Goal: Information Seeking & Learning: Learn about a topic

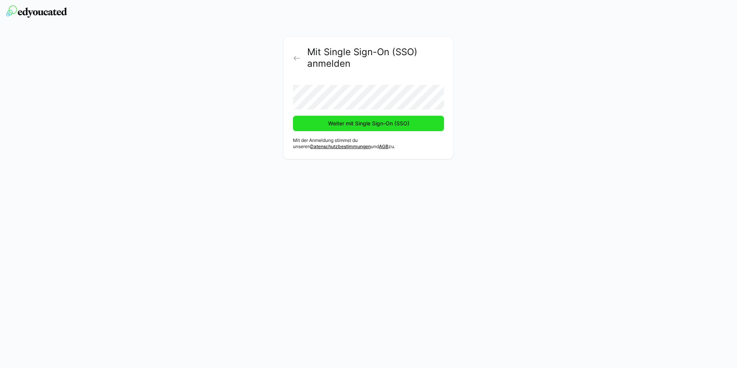
click at [371, 128] on span "Weiter mit Single Sign-On (SSO)" at bounding box center [368, 123] width 151 height 15
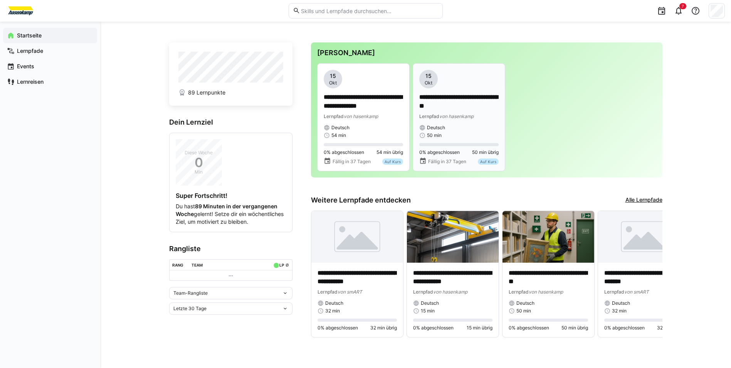
click at [439, 109] on p "**********" at bounding box center [458, 102] width 79 height 18
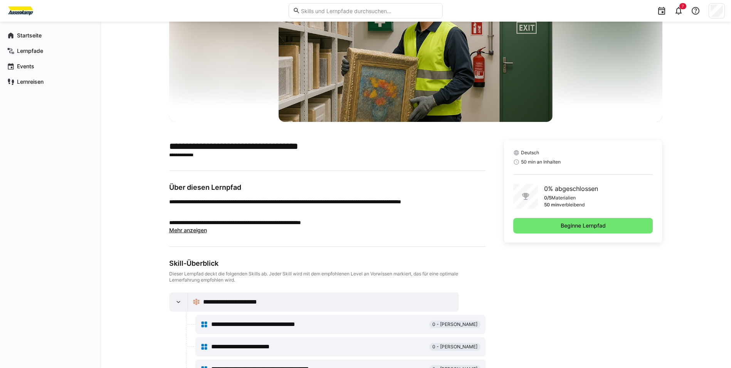
scroll to position [77, 0]
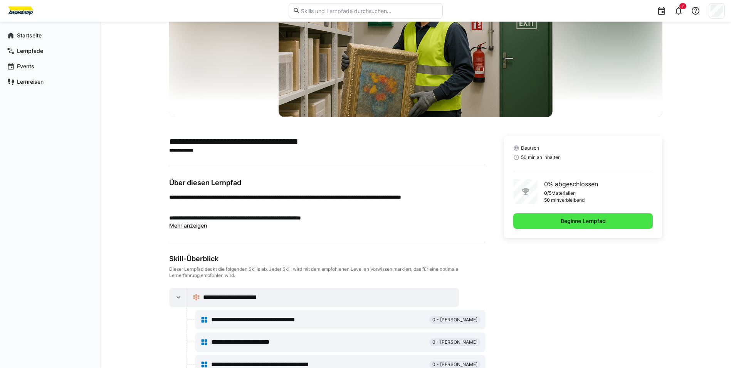
click at [566, 214] on span "Beginne Lernpfad" at bounding box center [583, 220] width 140 height 15
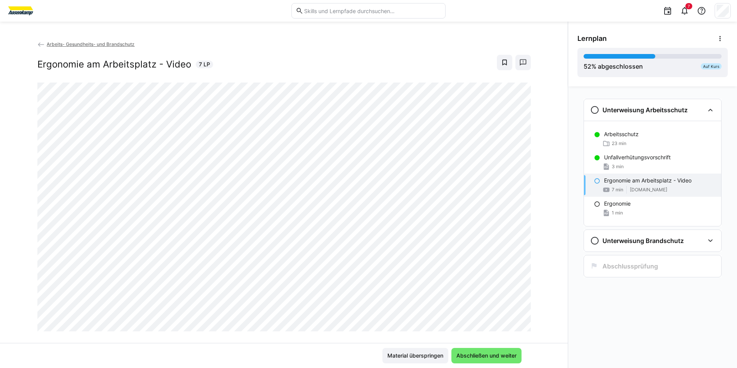
scroll to position [13, 0]
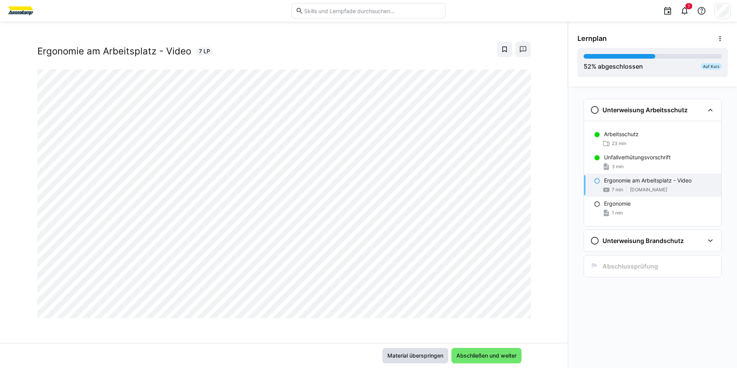
click at [421, 359] on span "Material überspringen" at bounding box center [415, 355] width 58 height 8
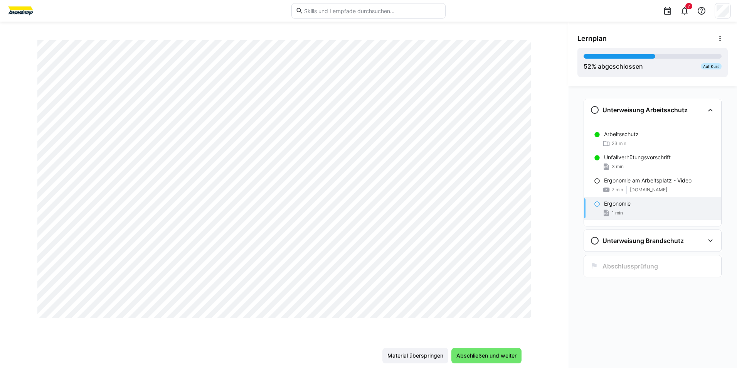
scroll to position [441, 0]
click at [434, 349] on span "Material überspringen" at bounding box center [415, 355] width 66 height 15
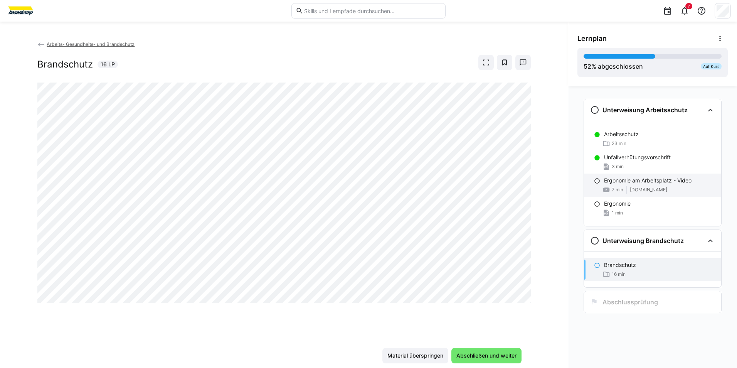
click at [618, 180] on p "Ergonomie am Arbeitsplatz - Video" at bounding box center [647, 180] width 87 height 8
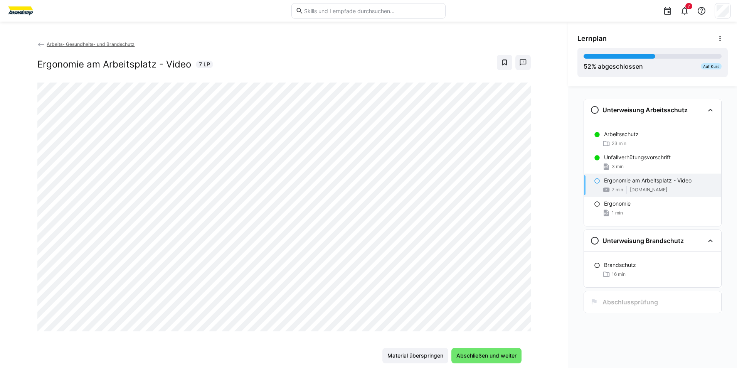
scroll to position [13, 0]
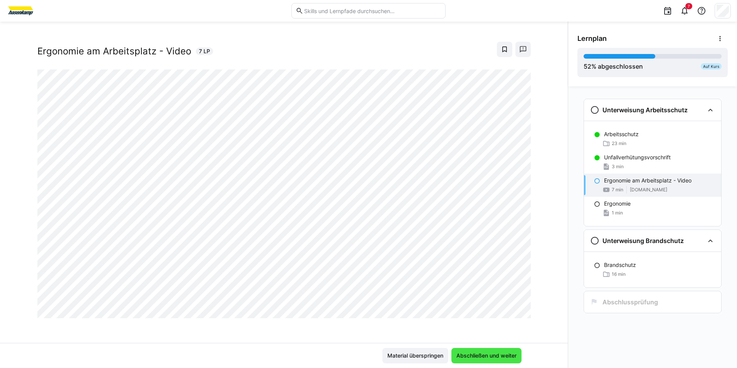
click at [503, 358] on span "Abschließen und weiter" at bounding box center [486, 355] width 62 height 8
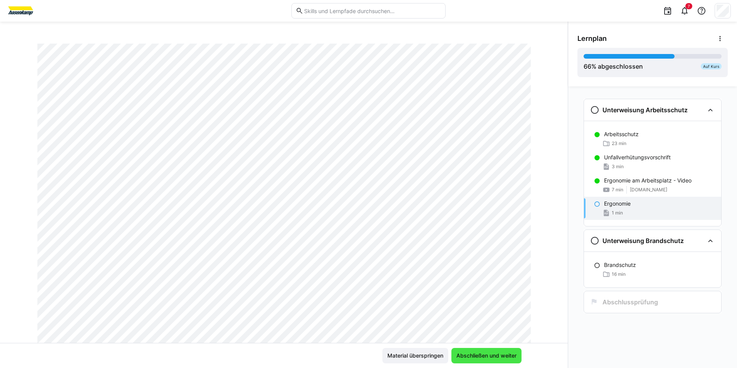
scroll to position [52, 0]
click at [469, 356] on span "Abschließen und weiter" at bounding box center [486, 355] width 62 height 8
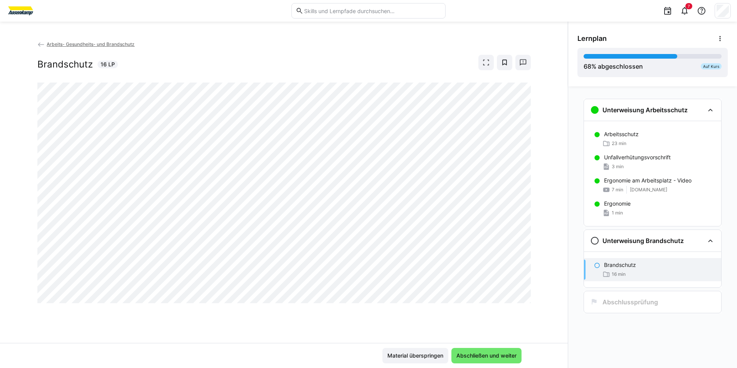
click at [452, 68] on div "Brandschutz 16 LP" at bounding box center [283, 62] width 493 height 15
click at [470, 354] on span "Abschließen und weiter" at bounding box center [486, 355] width 62 height 8
click at [469, 350] on span "Abschließen und weiter" at bounding box center [486, 355] width 70 height 15
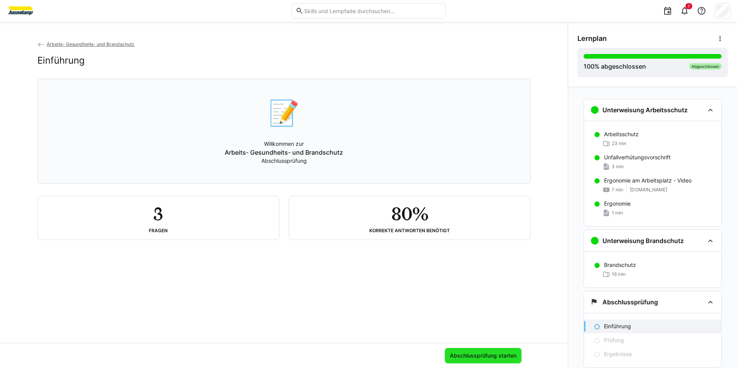
click at [471, 353] on span "Abschlussprüfung starten" at bounding box center [482, 355] width 69 height 8
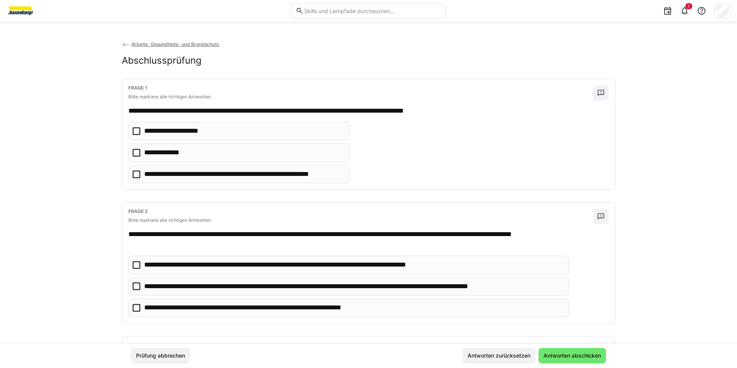
click at [136, 154] on icon at bounding box center [137, 153] width 8 height 8
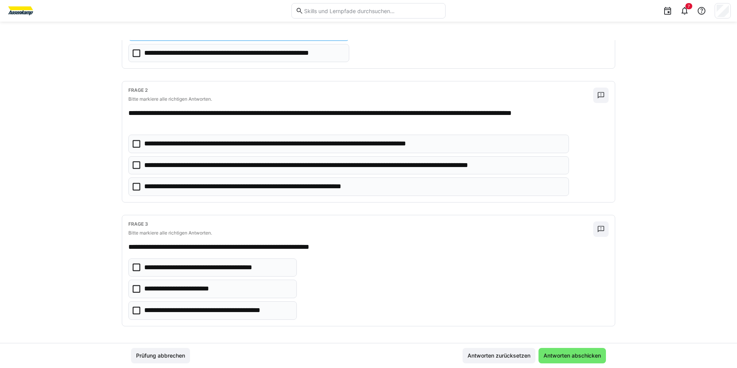
scroll to position [123, 0]
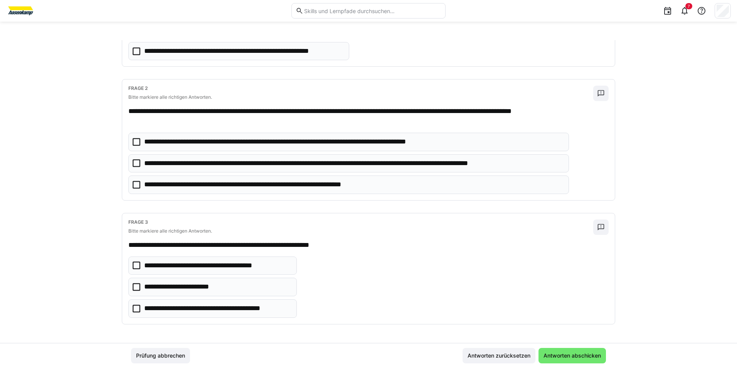
click at [410, 161] on p "**********" at bounding box center [353, 163] width 419 height 10
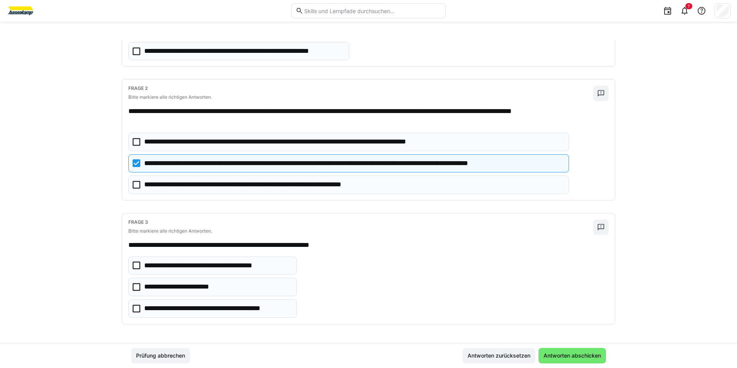
click at [271, 181] on p "**********" at bounding box center [269, 185] width 250 height 10
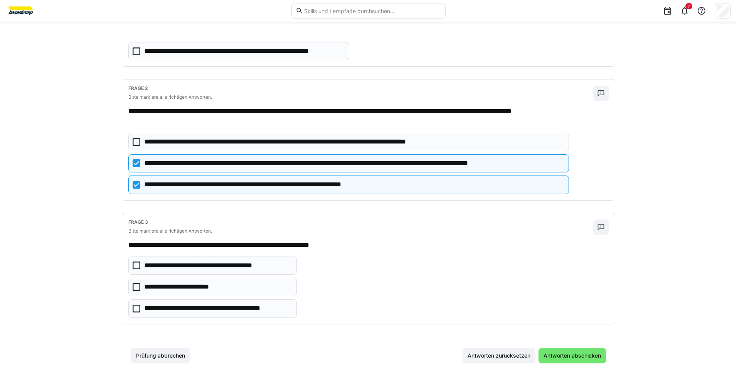
click at [266, 306] on p "**********" at bounding box center [217, 308] width 147 height 10
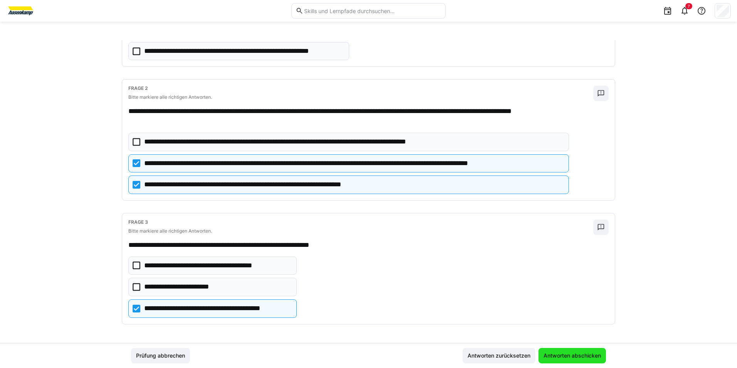
click at [559, 356] on span "Antworten abschicken" at bounding box center [572, 355] width 60 height 8
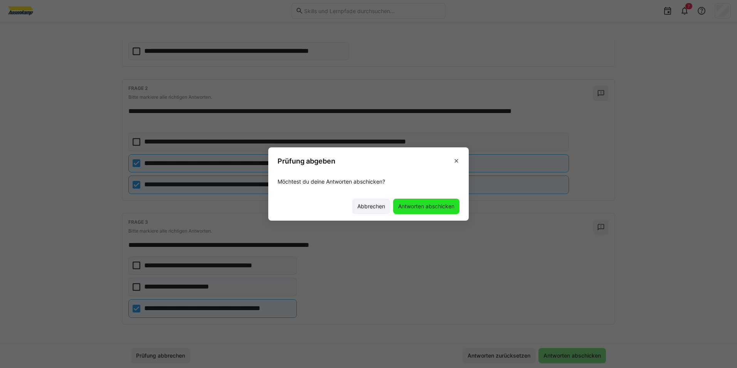
click at [425, 207] on span "Antworten abschicken" at bounding box center [426, 206] width 59 height 8
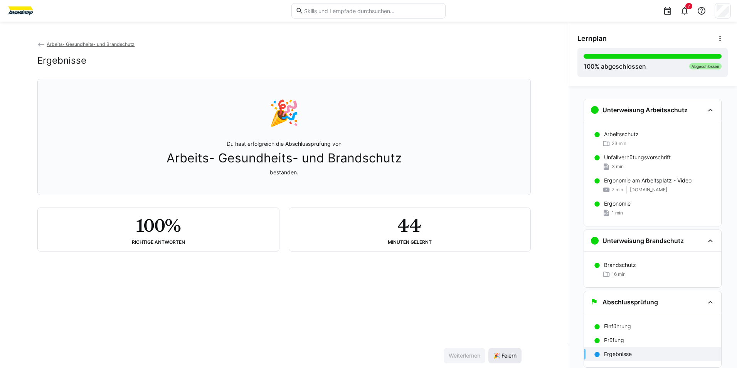
click at [513, 350] on span "🎉 Feiern" at bounding box center [504, 355] width 33 height 15
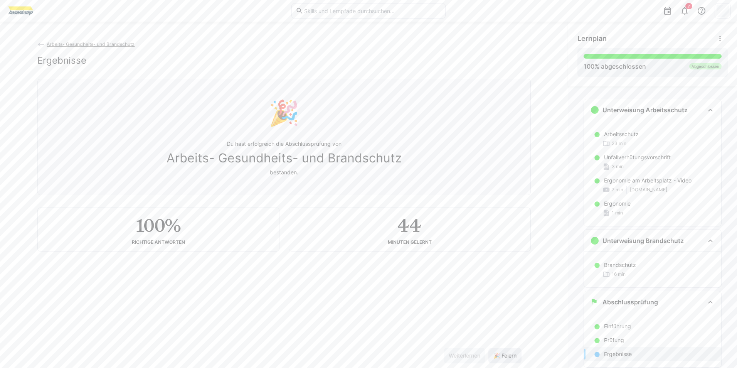
click at [510, 349] on span "🎉 Feiern" at bounding box center [504, 355] width 33 height 15
click at [509, 349] on span "🎉 Feiern" at bounding box center [504, 355] width 33 height 15
click at [508, 349] on span "🎉 Feiern" at bounding box center [504, 355] width 33 height 15
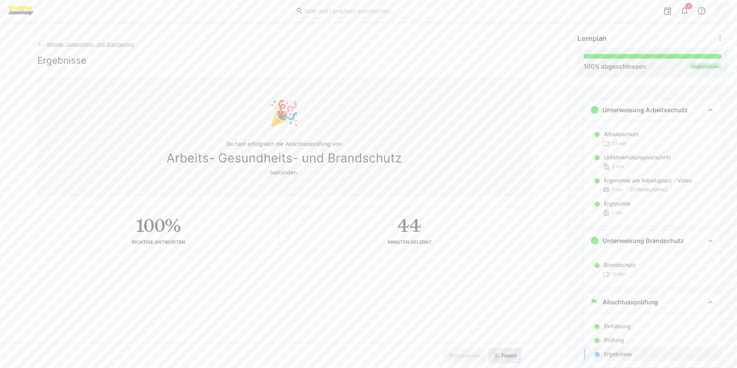
click at [508, 349] on span "🎉 Feiern" at bounding box center [504, 355] width 33 height 15
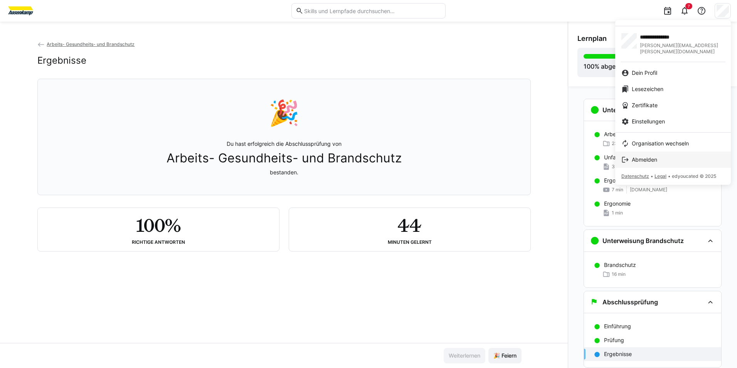
click at [645, 156] on span "Abmelden" at bounding box center [643, 160] width 25 height 8
